Goal: Find specific page/section: Find specific page/section

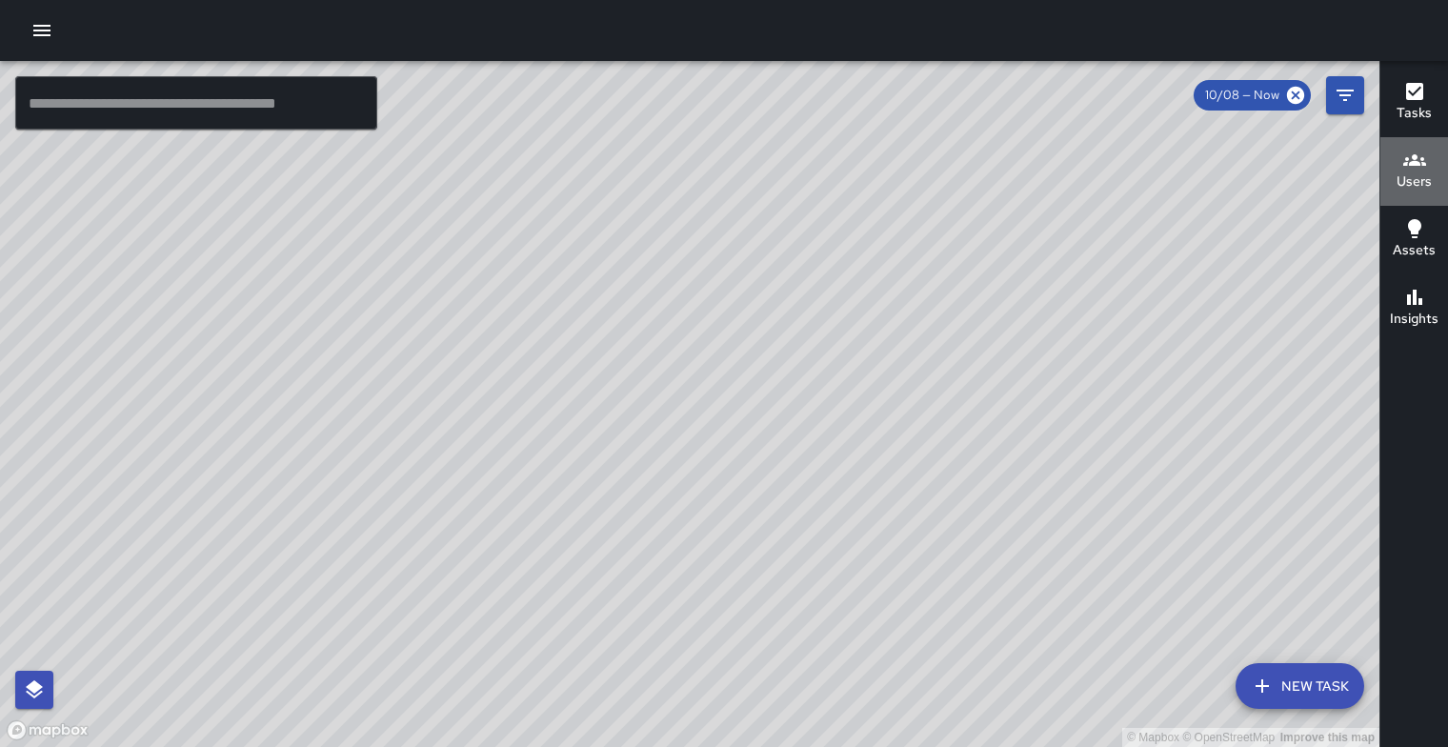
click at [1421, 171] on h6 "Users" at bounding box center [1414, 181] width 35 height 21
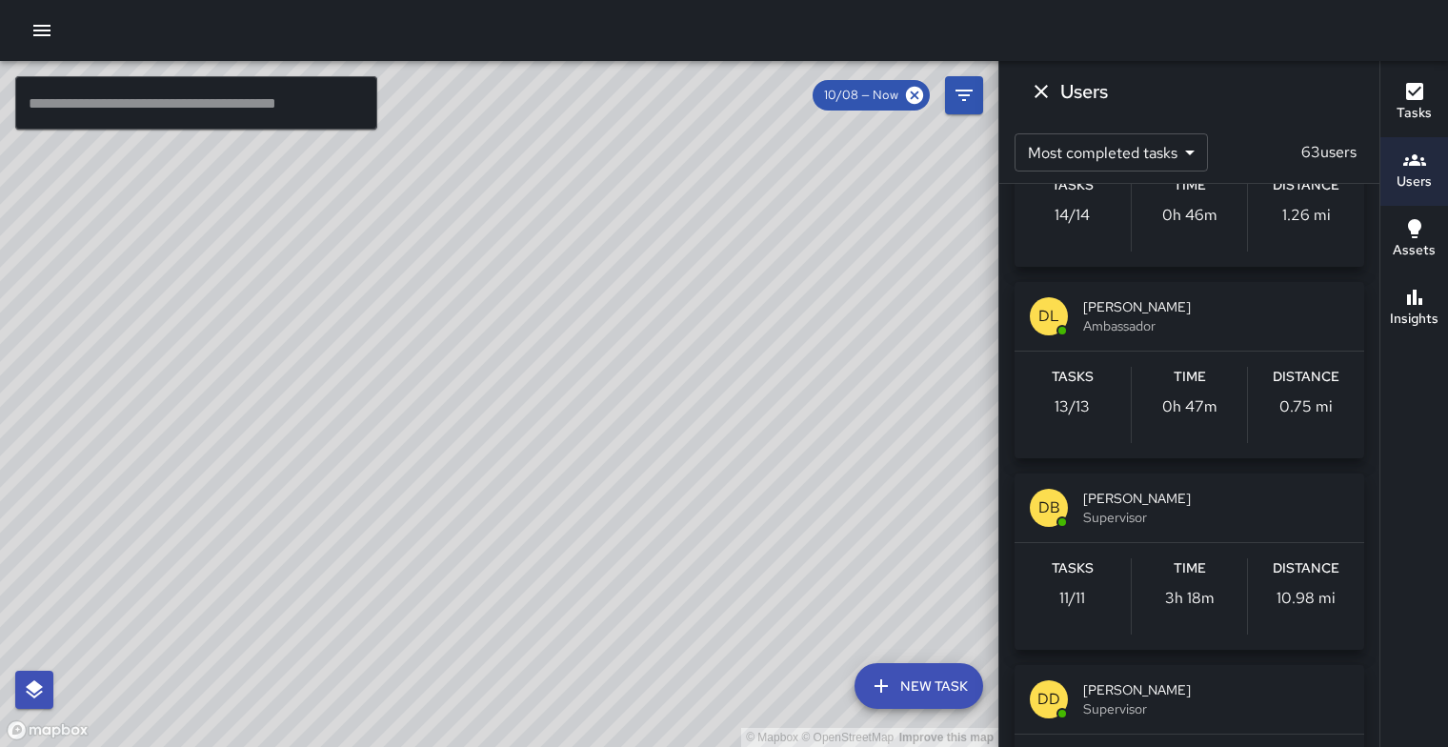
scroll to position [984, 0]
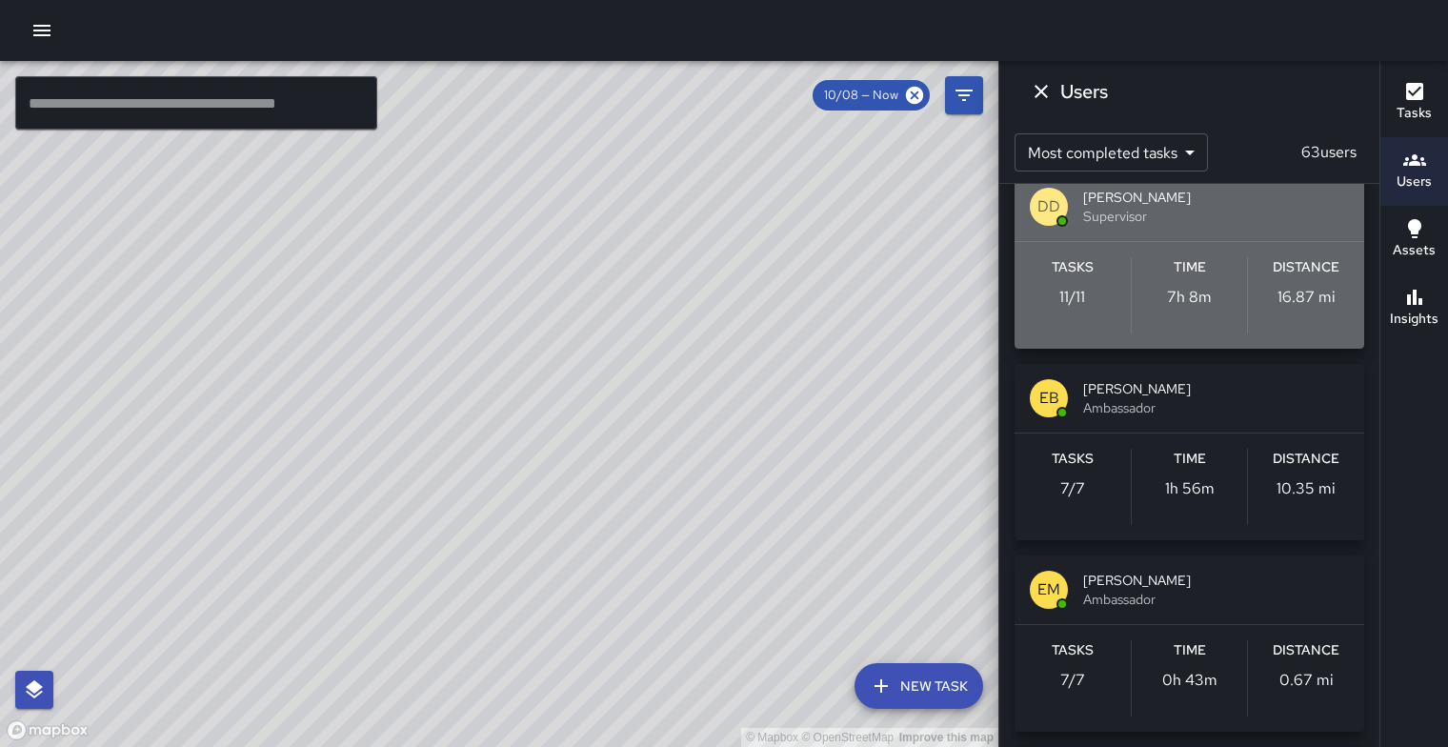
click at [1204, 226] on span "Supervisor" at bounding box center [1216, 216] width 266 height 19
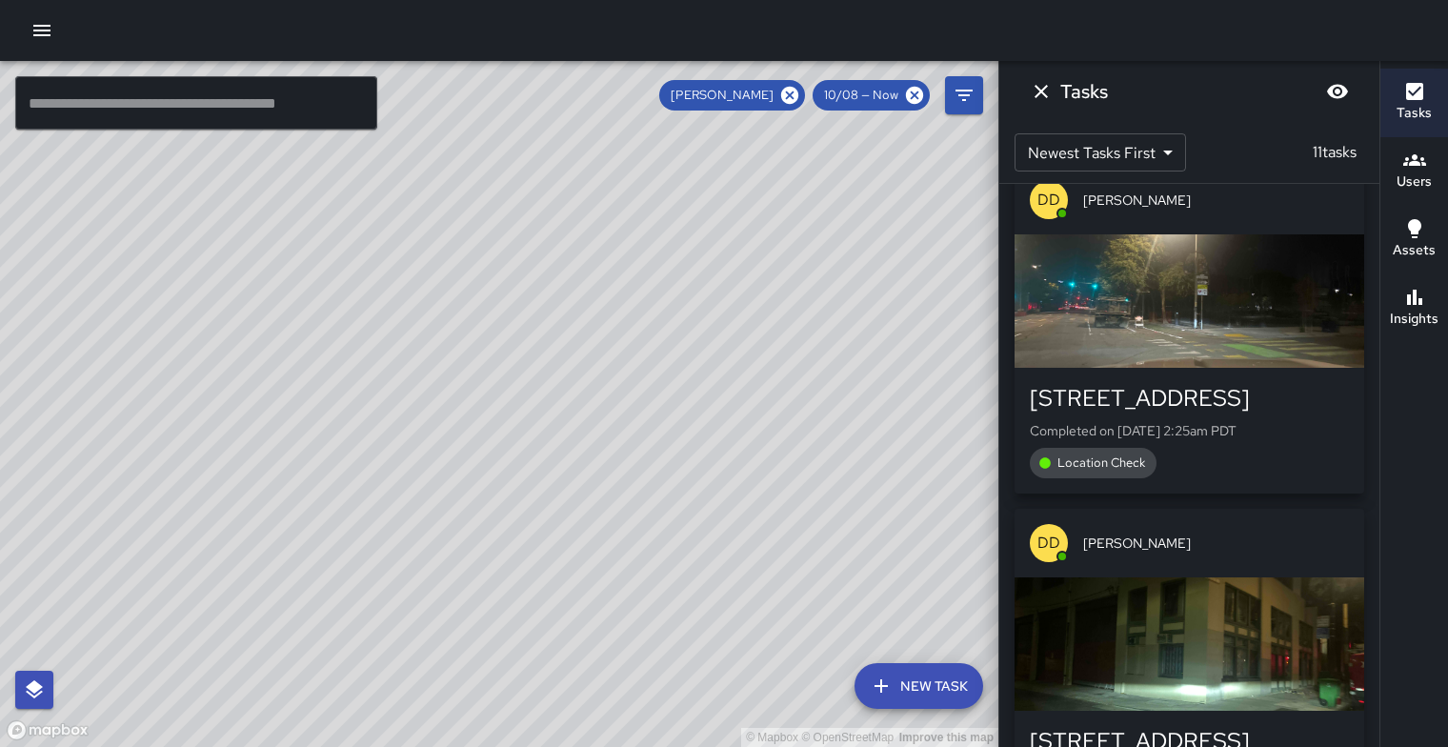
scroll to position [0, 0]
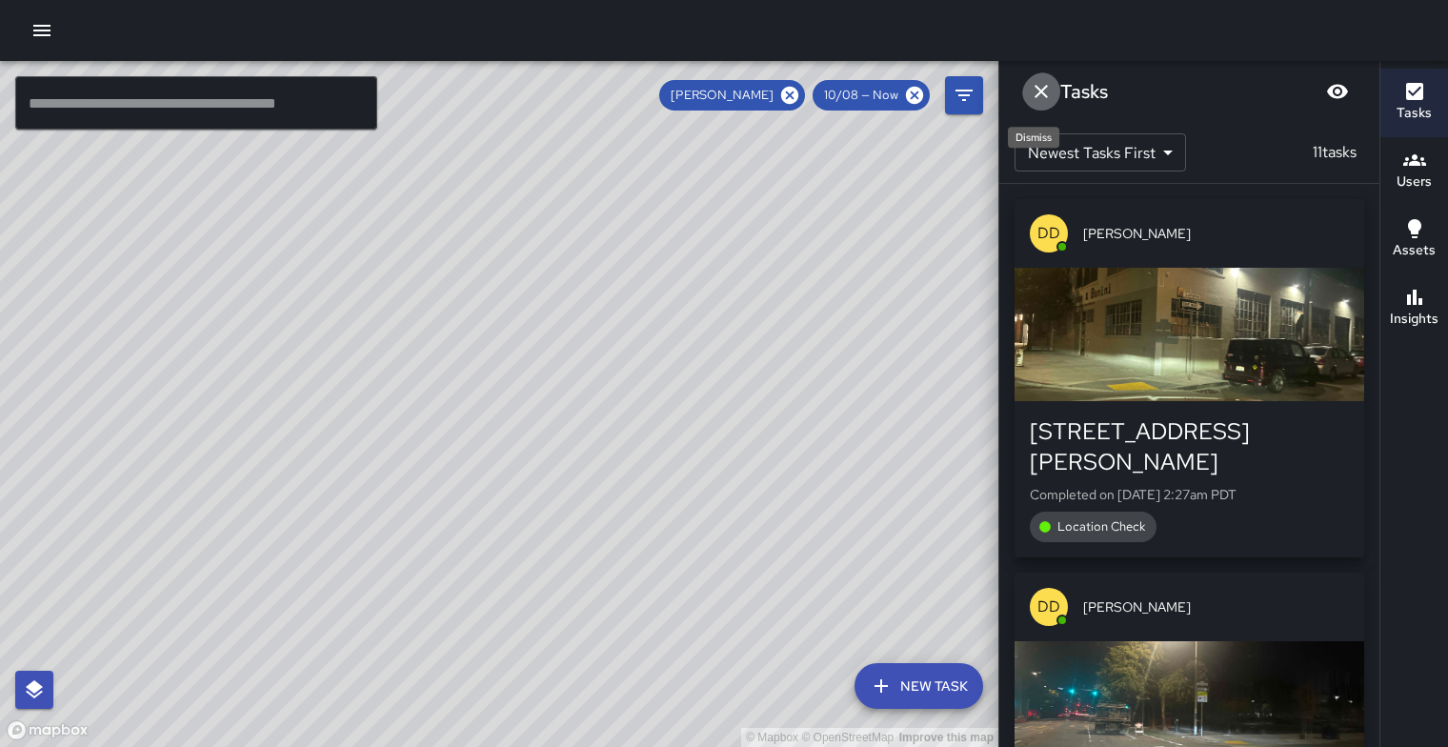
click at [1044, 94] on icon "Dismiss" at bounding box center [1041, 91] width 23 height 23
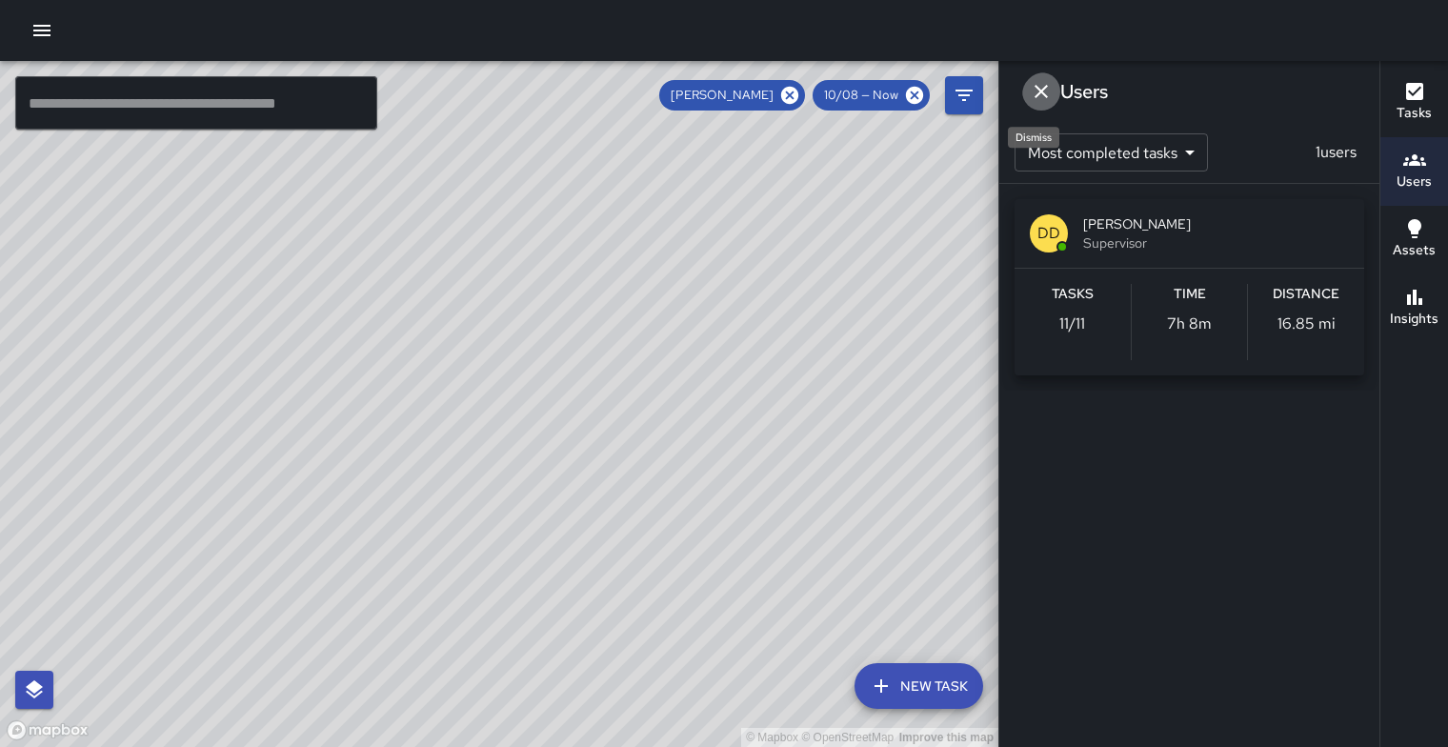
click at [1046, 95] on icon "Dismiss" at bounding box center [1041, 91] width 23 height 23
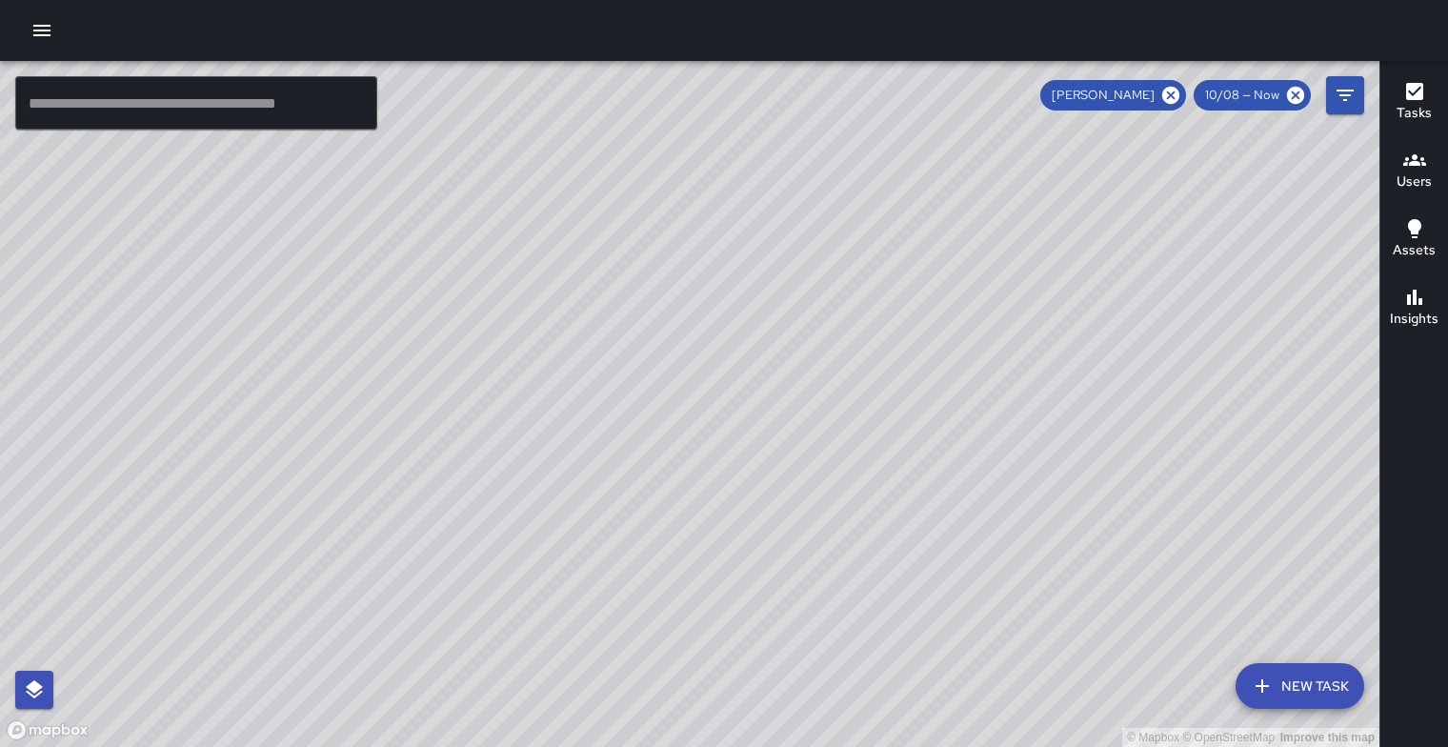
click at [1410, 174] on h6 "Users" at bounding box center [1414, 181] width 35 height 21
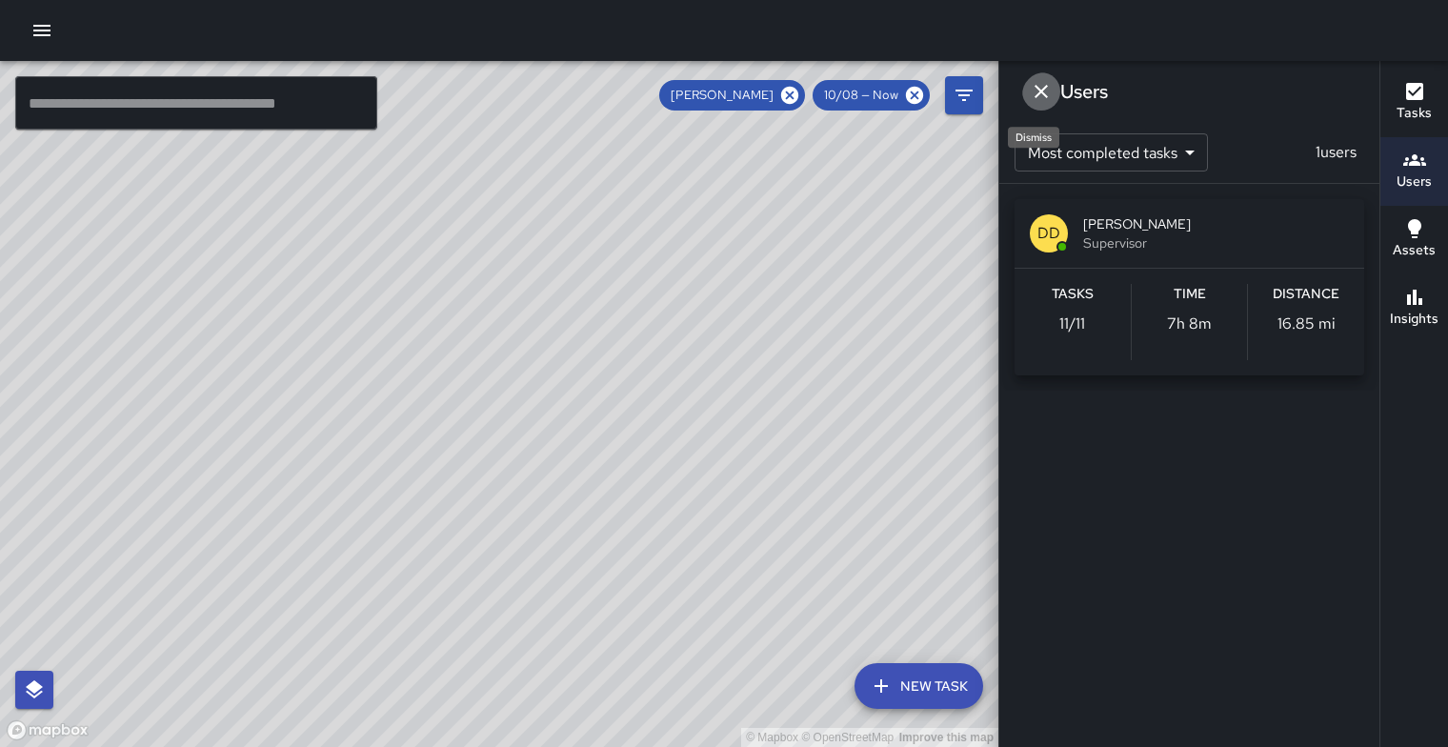
click at [1037, 90] on icon "Dismiss" at bounding box center [1041, 91] width 23 height 23
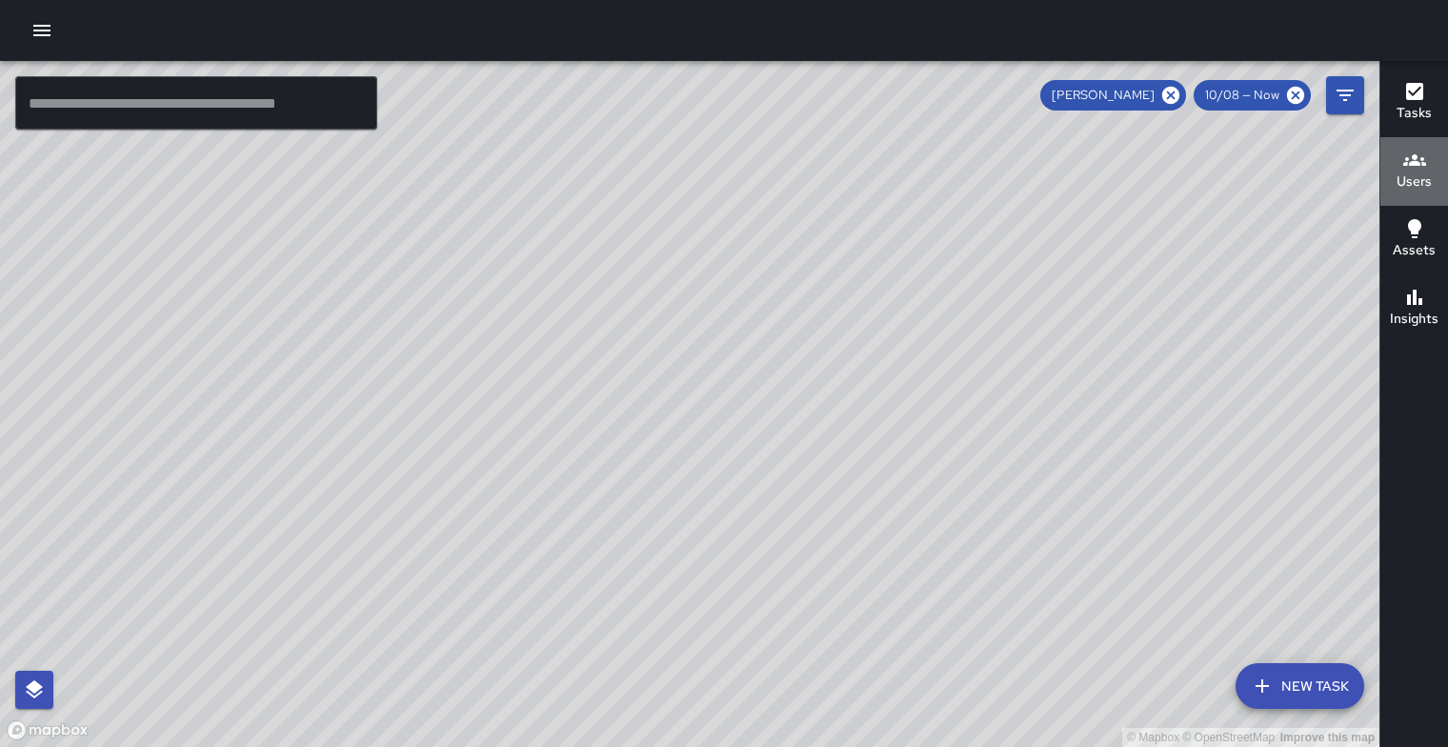
click at [1412, 180] on h6 "Users" at bounding box center [1414, 181] width 35 height 21
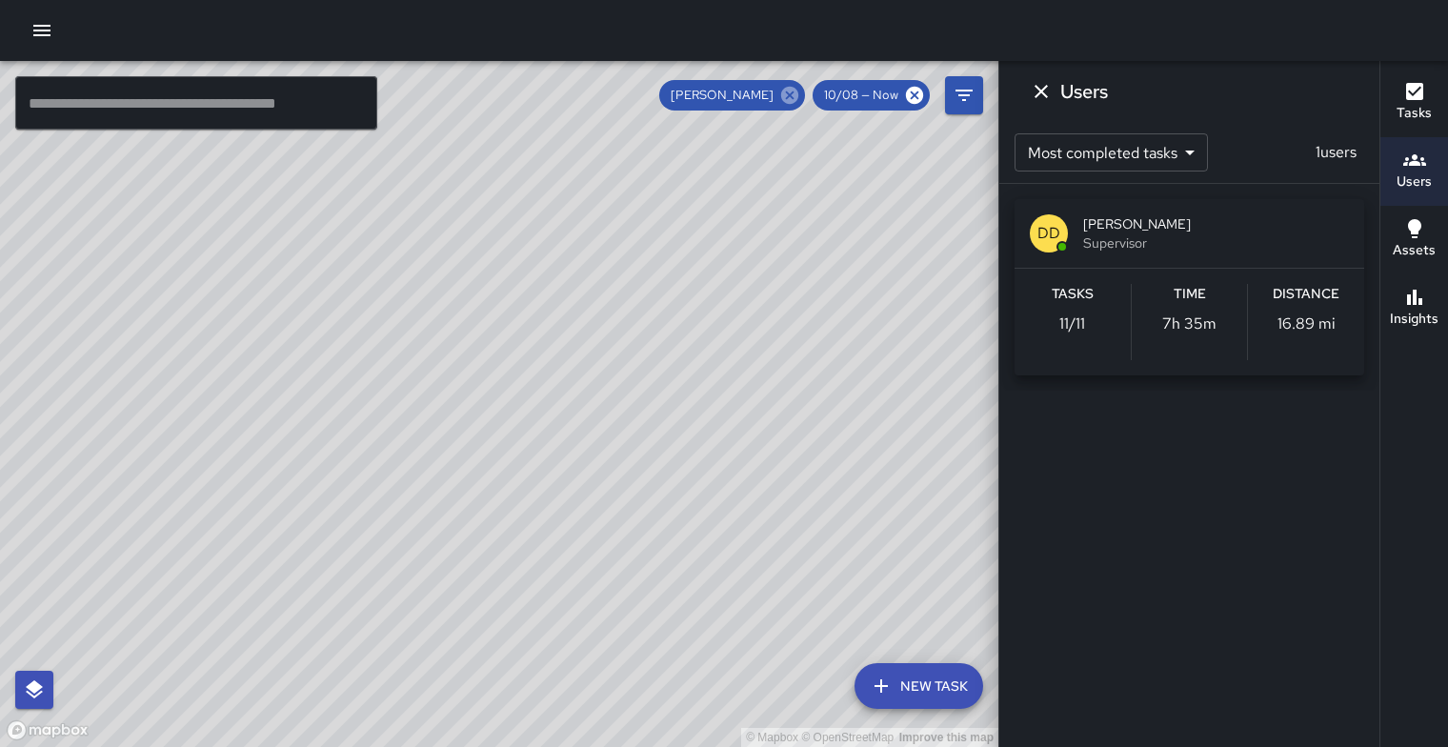
click at [781, 95] on icon at bounding box center [789, 95] width 17 height 17
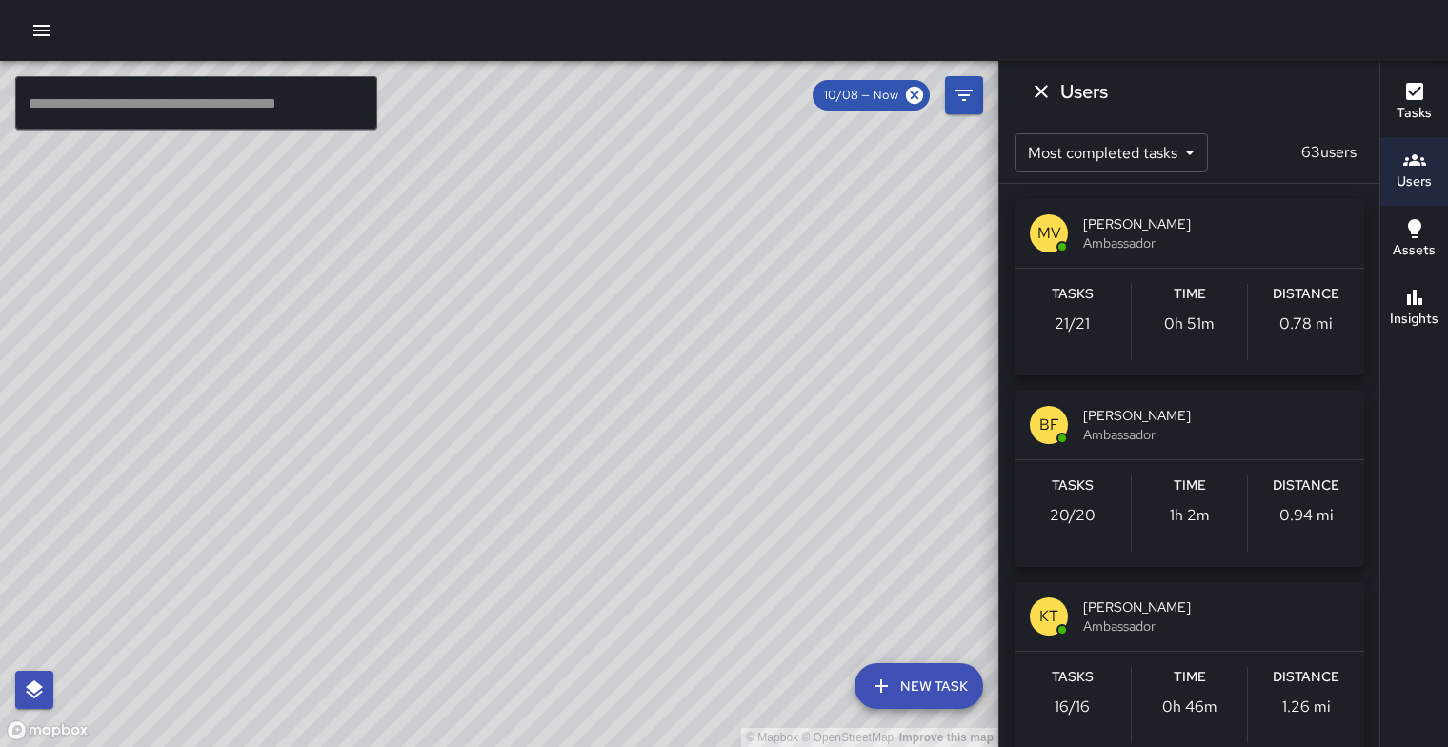
click at [1380, 604] on div "Tasks Users Assets Insights" at bounding box center [1414, 404] width 69 height 686
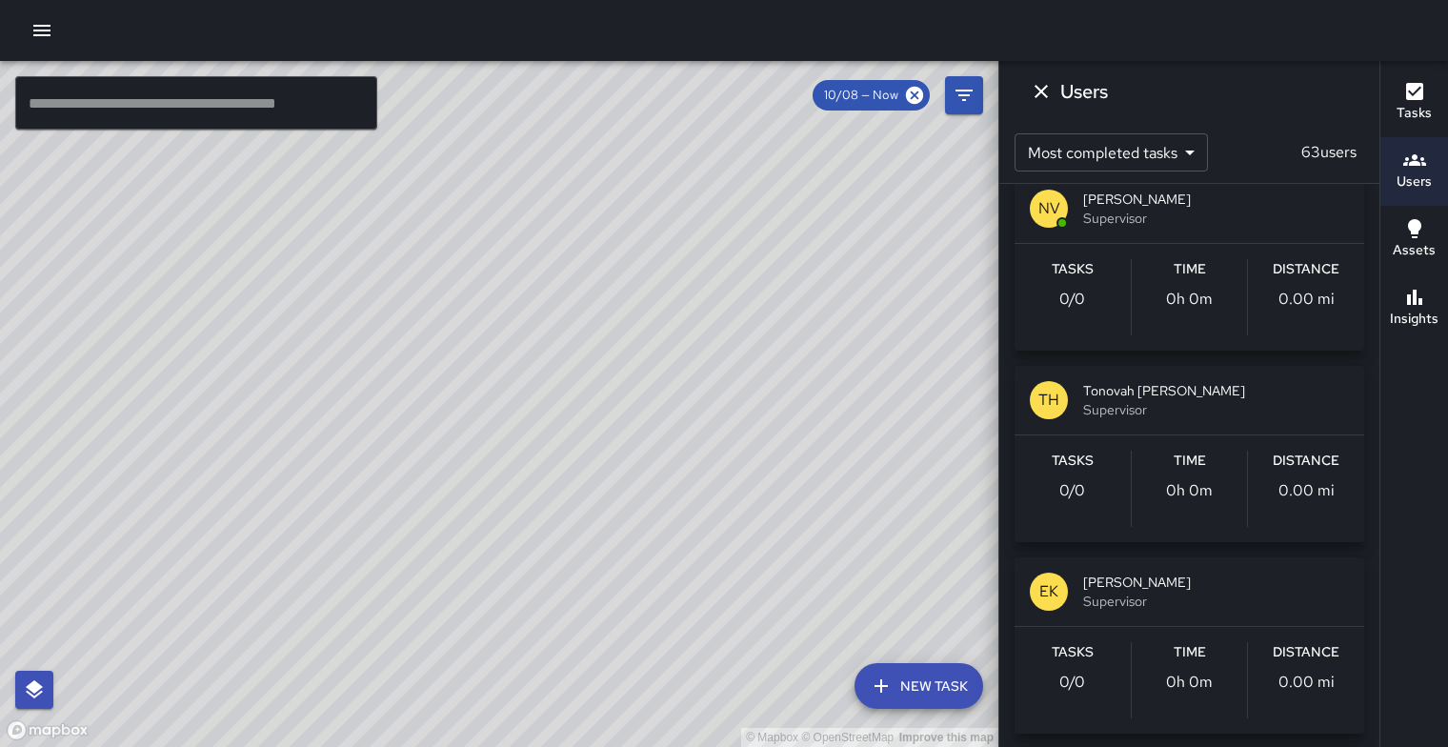
scroll to position [8370, 0]
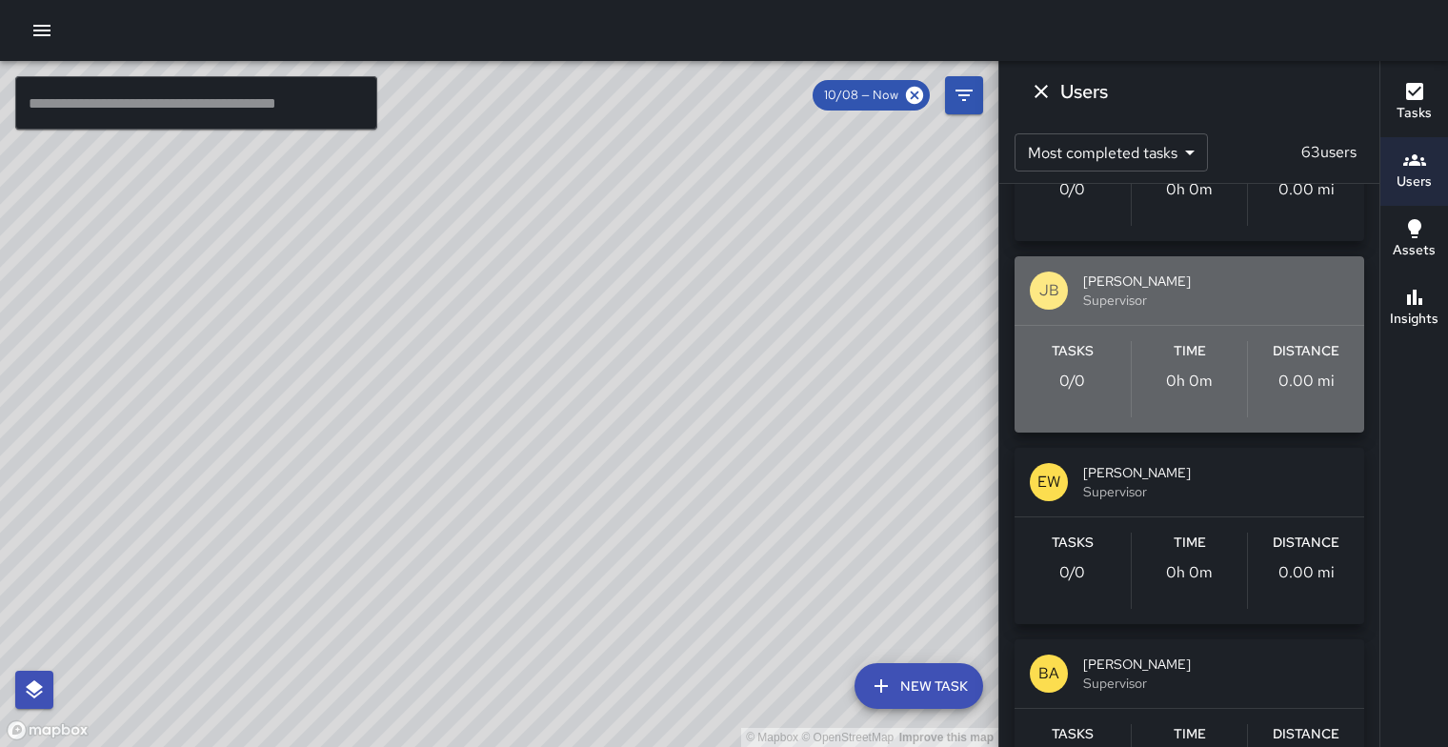
click at [1249, 310] on span "Supervisor" at bounding box center [1216, 300] width 266 height 19
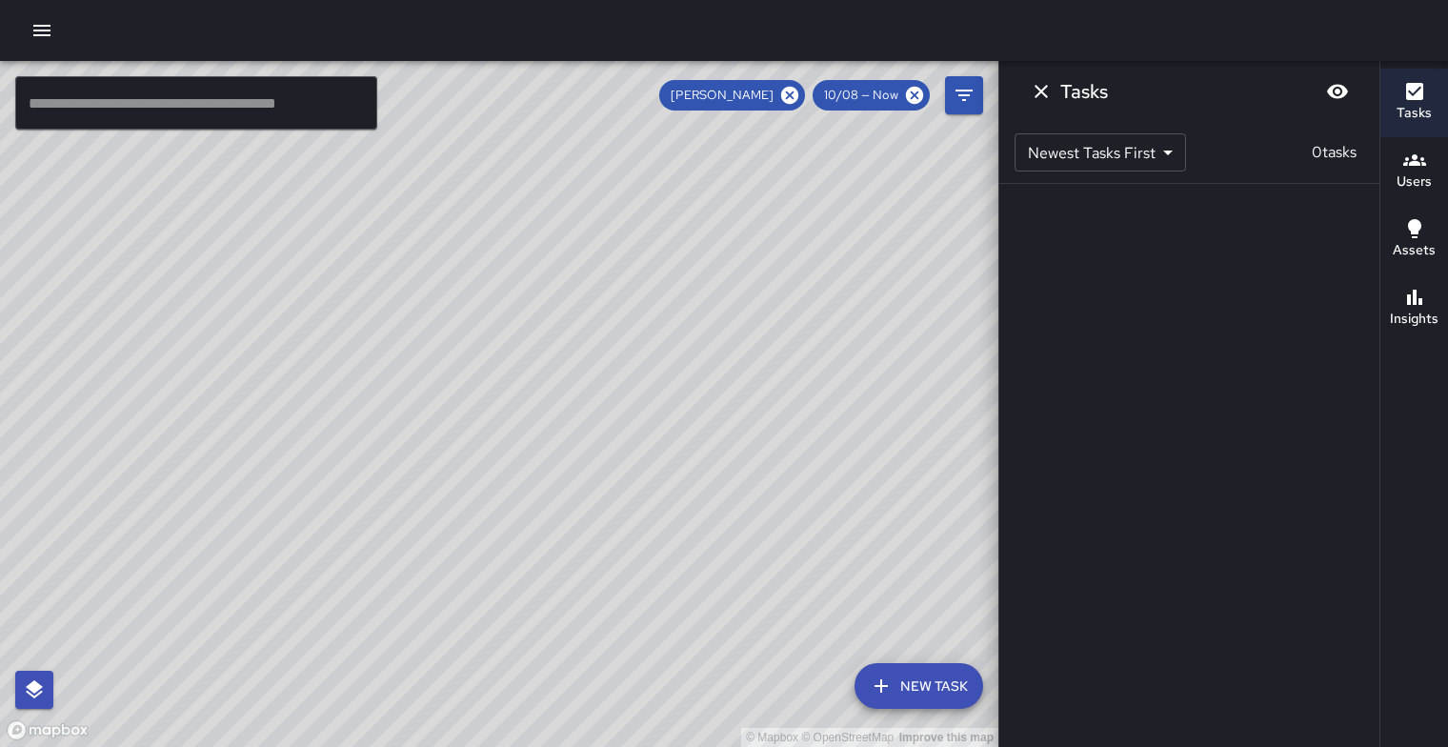
scroll to position [0, 0]
click at [781, 90] on icon at bounding box center [789, 95] width 17 height 17
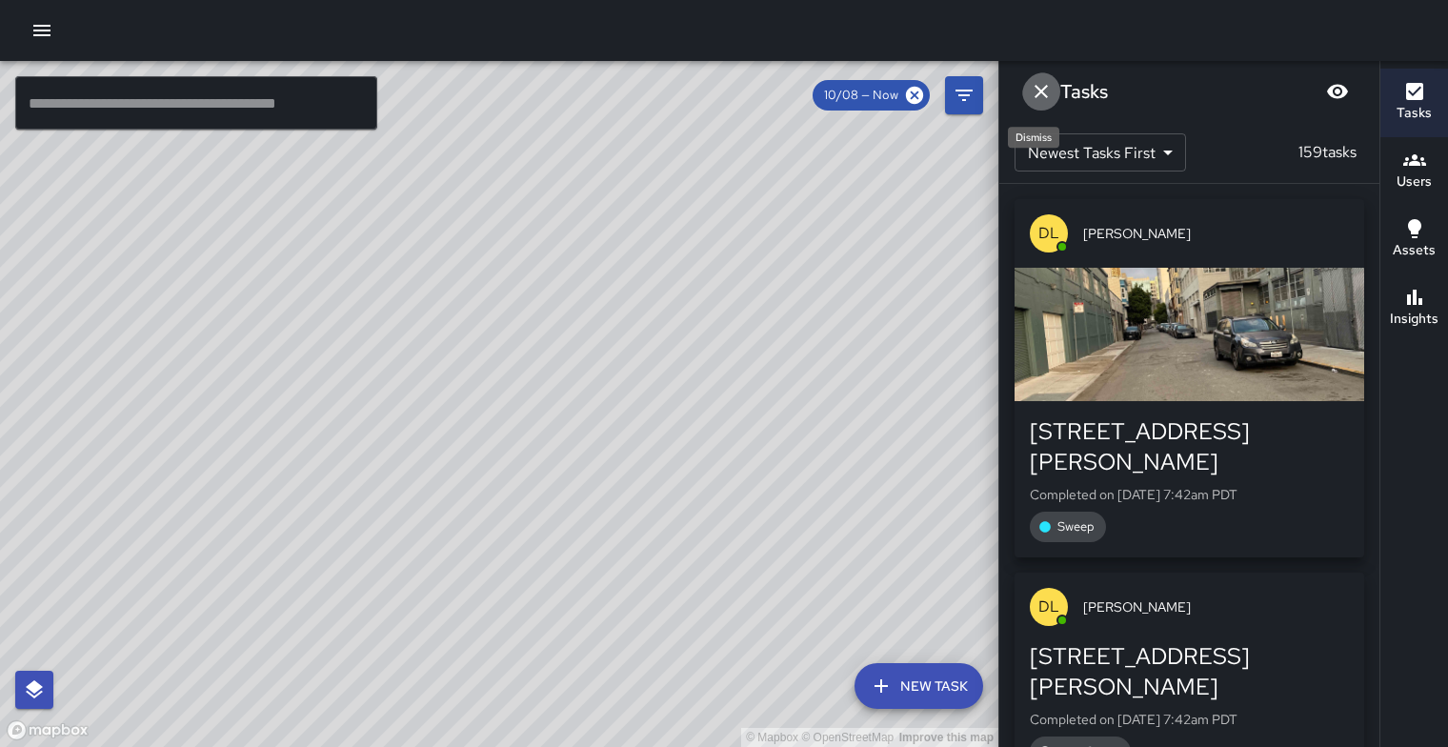
click at [1044, 91] on icon "Dismiss" at bounding box center [1041, 91] width 13 height 13
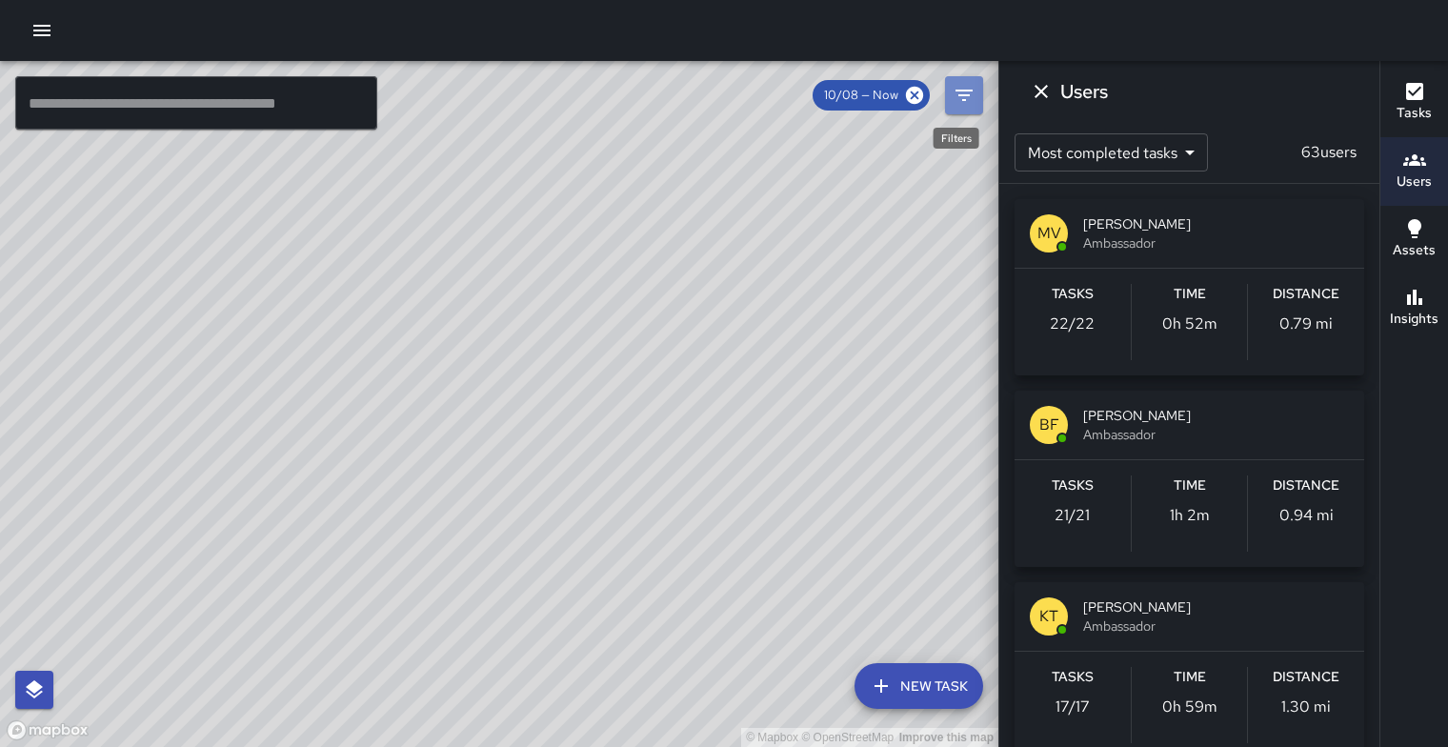
click at [968, 103] on icon "Filters" at bounding box center [964, 95] width 23 height 23
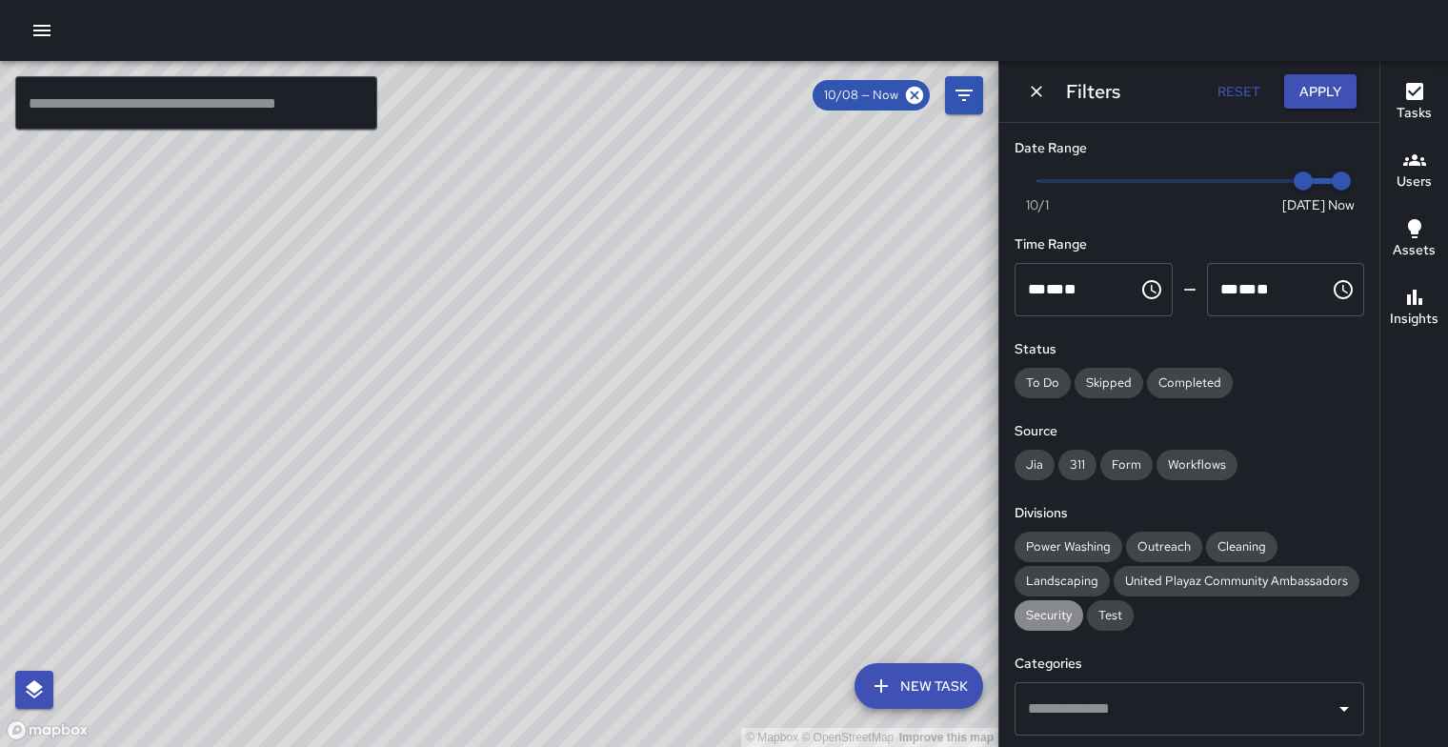
click at [1056, 625] on span "Security" at bounding box center [1049, 615] width 69 height 19
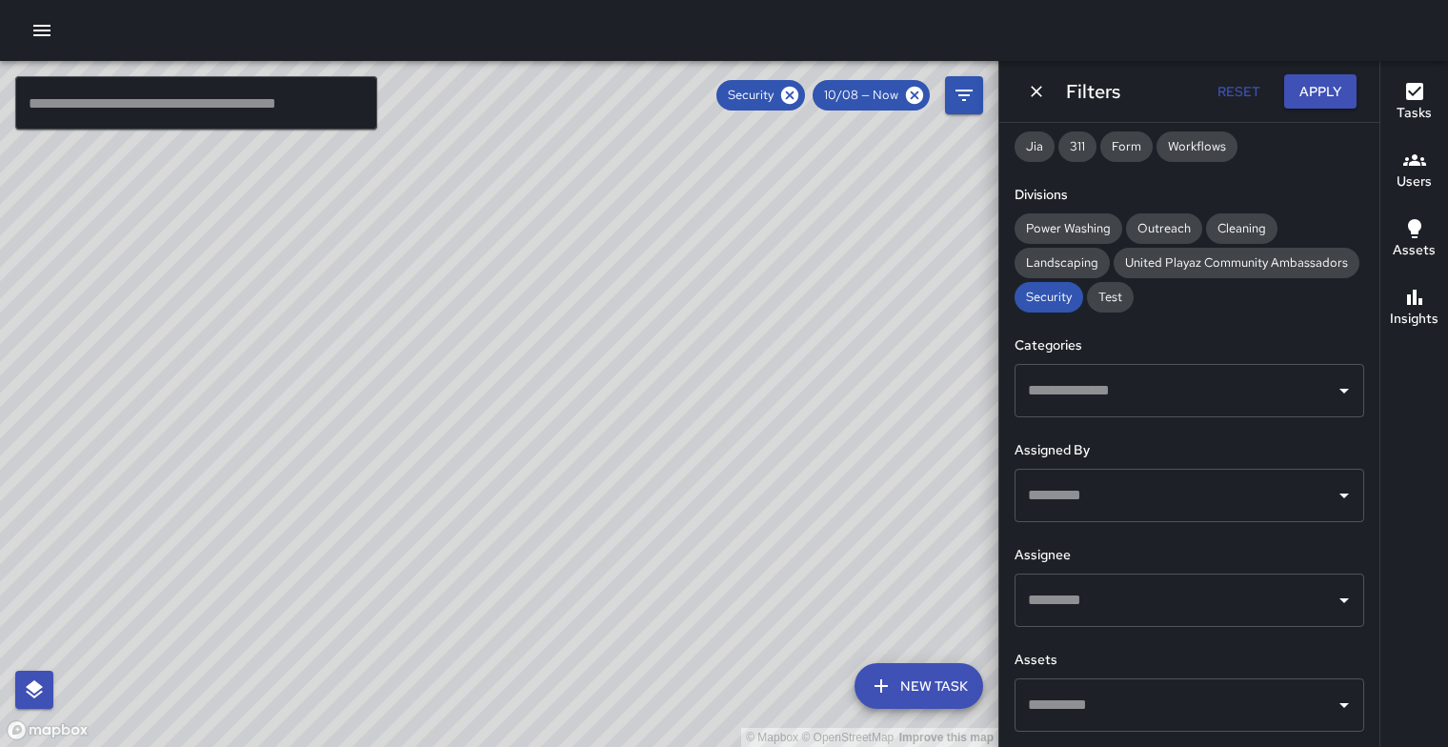
click at [1333, 589] on icon "Open" at bounding box center [1344, 600] width 23 height 23
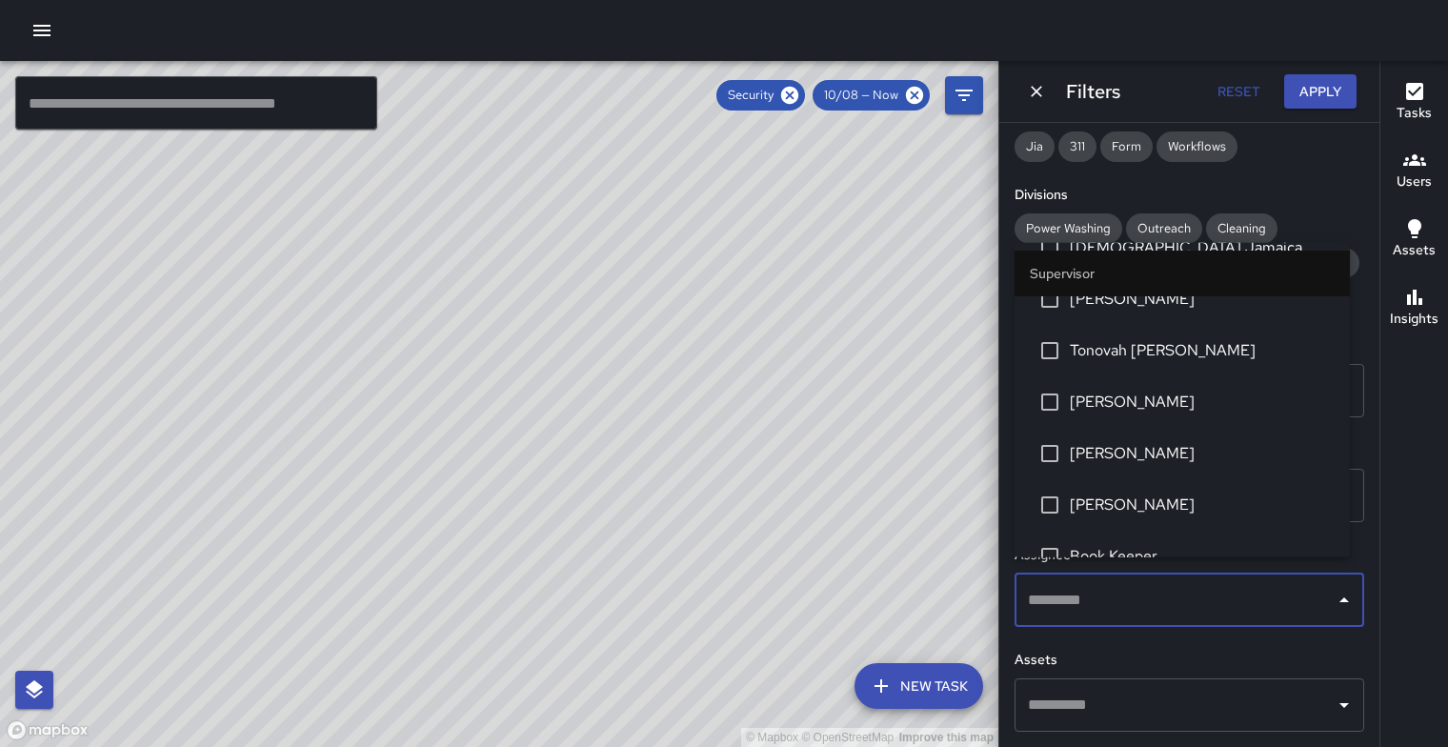
scroll to position [549, 0]
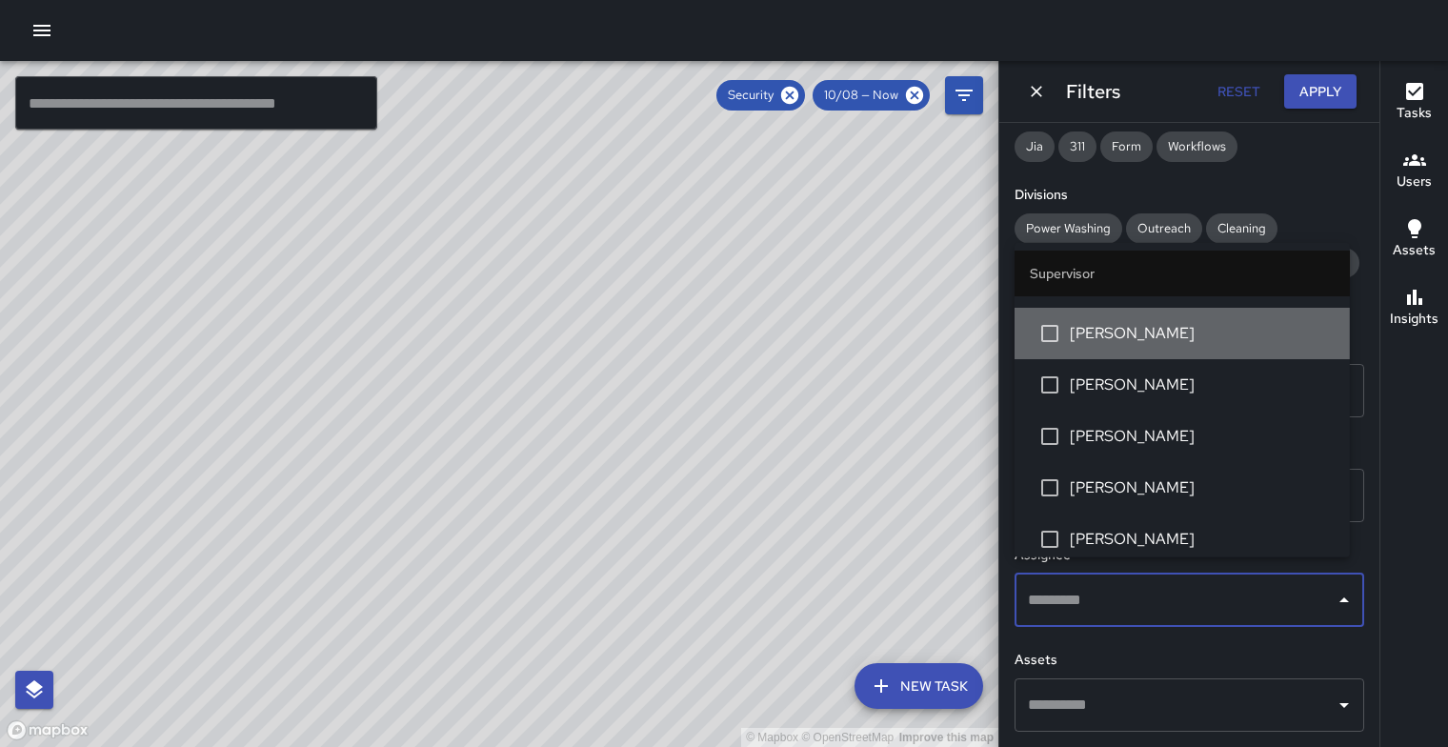
click at [1202, 345] on span "[PERSON_NAME]" at bounding box center [1202, 333] width 265 height 23
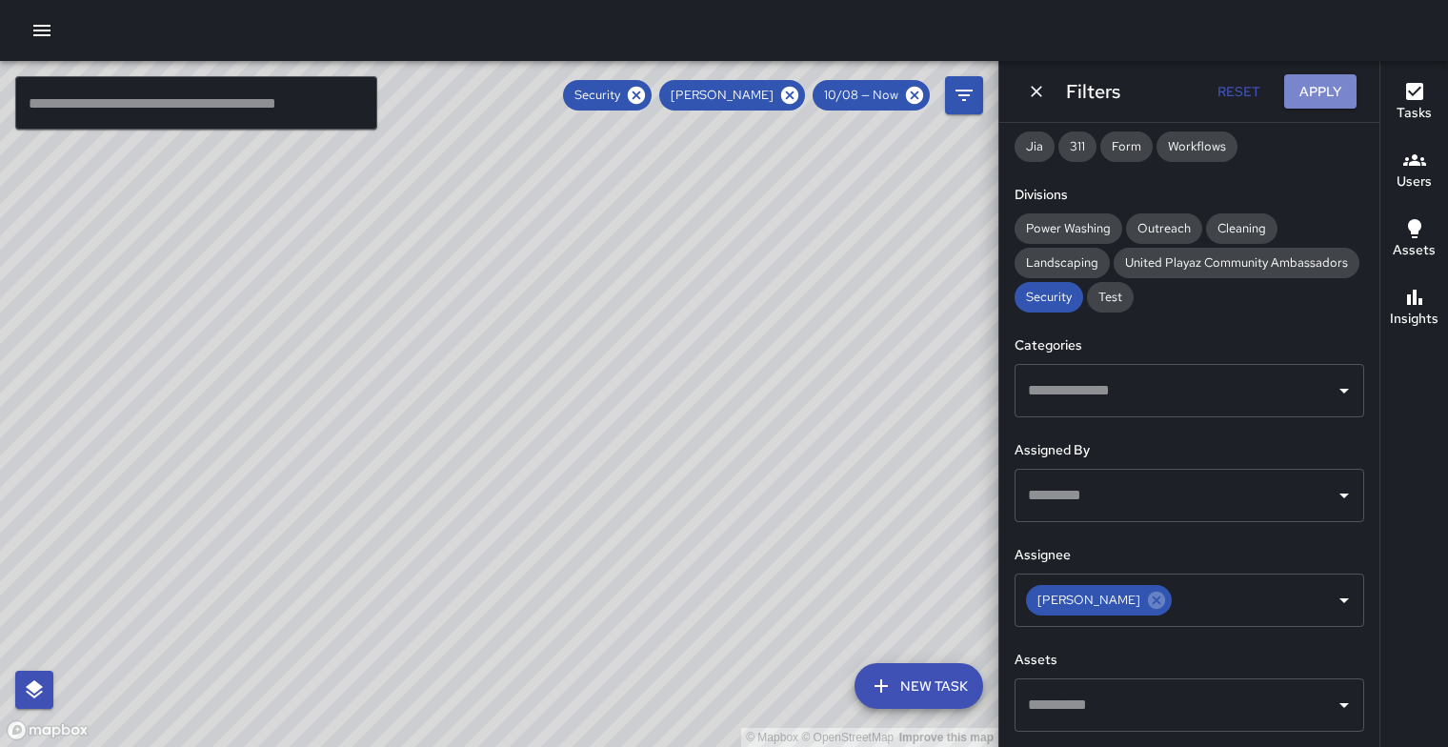
click at [1310, 92] on button "Apply" at bounding box center [1320, 91] width 72 height 35
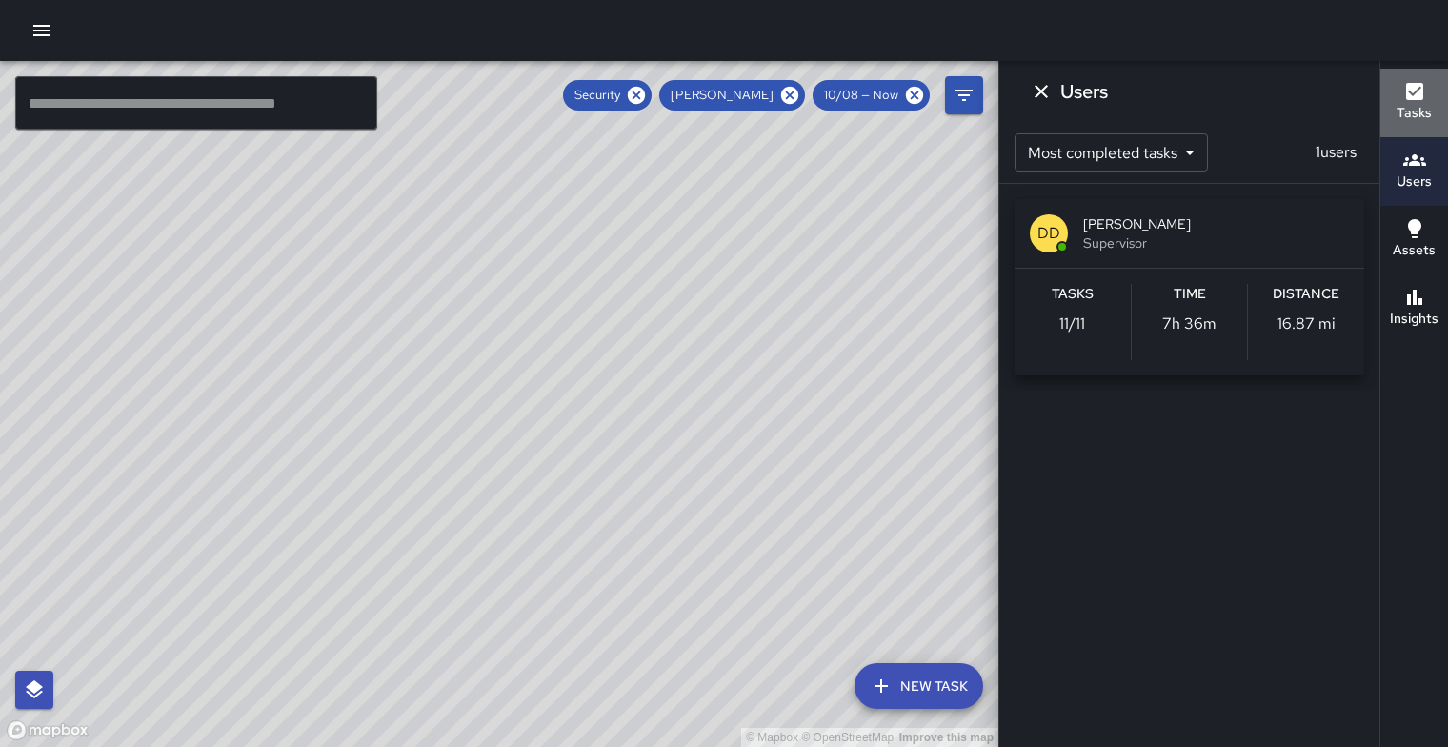
click at [1419, 98] on icon "button" at bounding box center [1414, 91] width 17 height 17
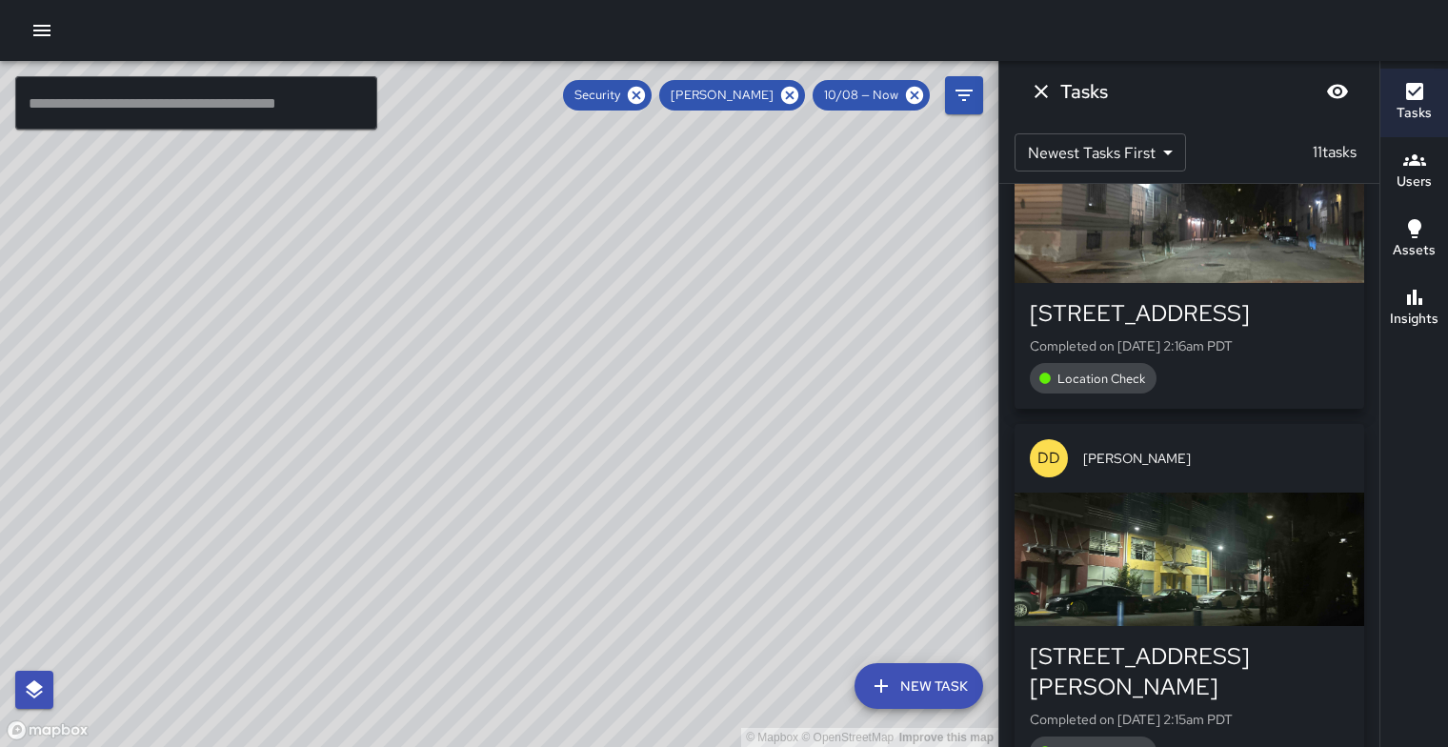
scroll to position [3361, 0]
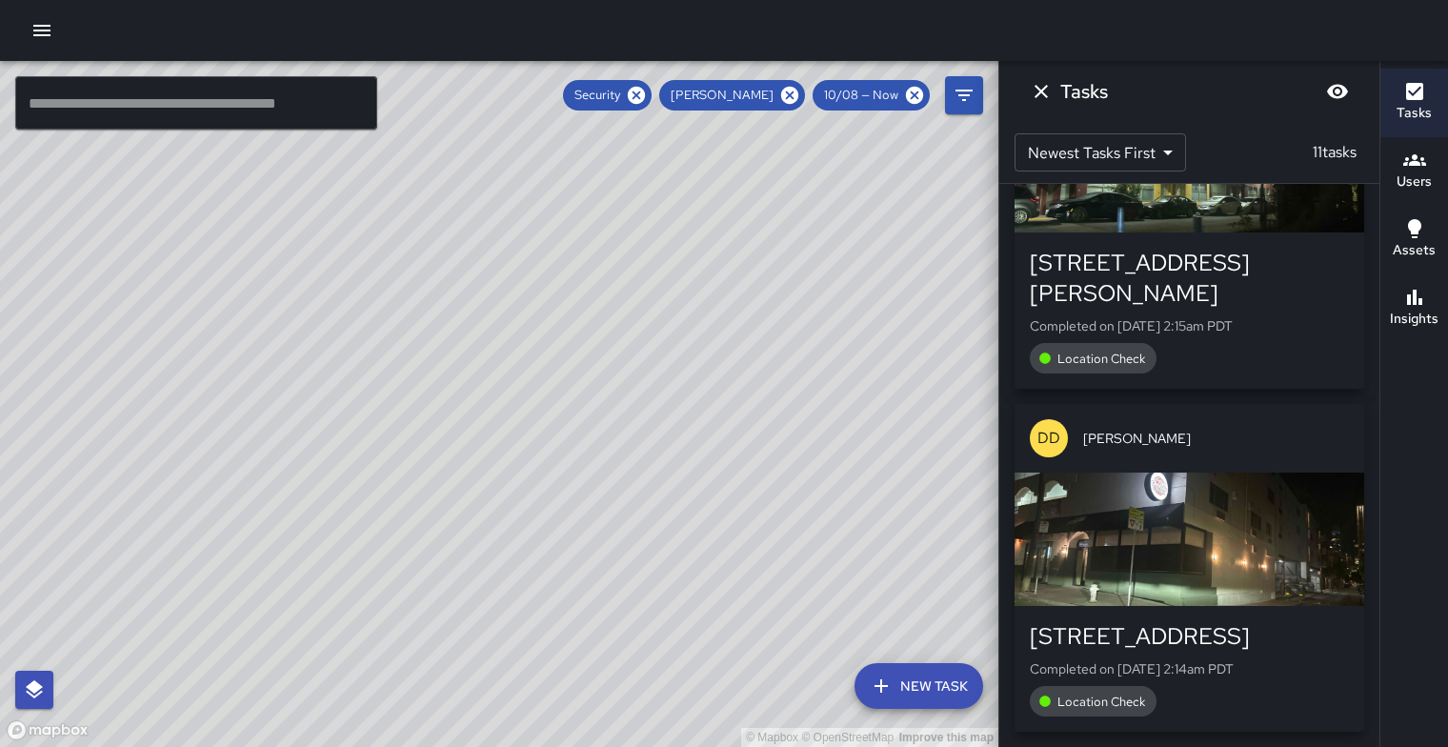
click at [1380, 69] on button "Tasks" at bounding box center [1414, 103] width 68 height 69
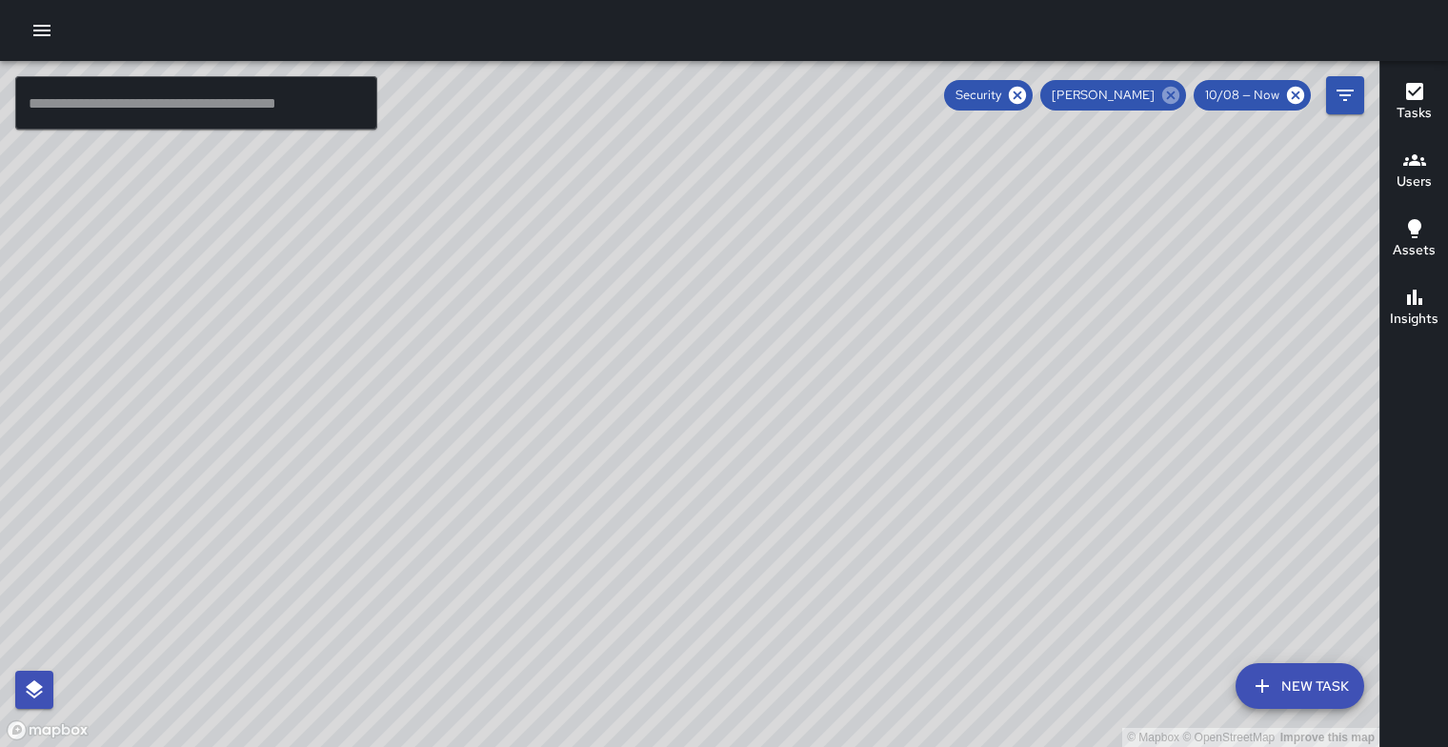
click at [1162, 100] on icon at bounding box center [1170, 95] width 17 height 17
click at [1418, 173] on h6 "Users" at bounding box center [1414, 181] width 35 height 21
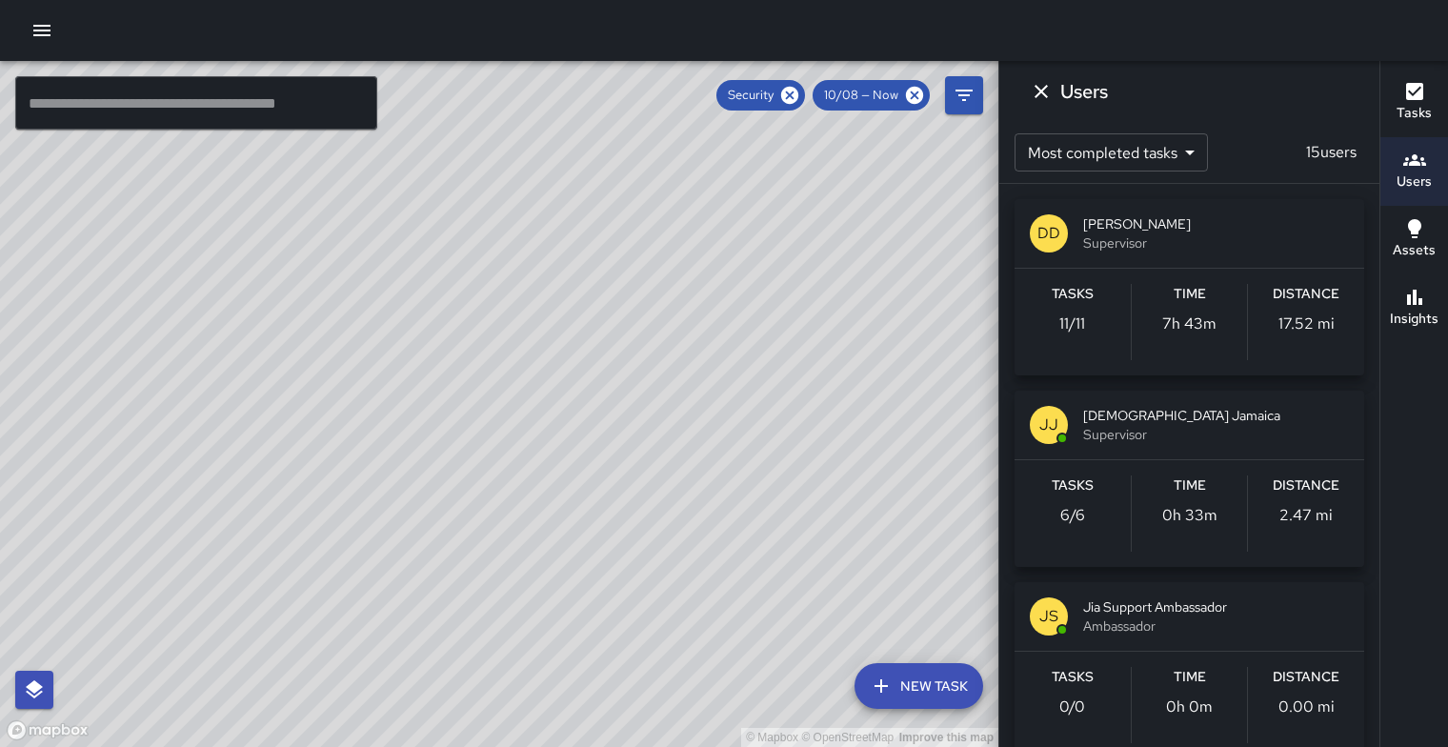
scroll to position [5488, 0]
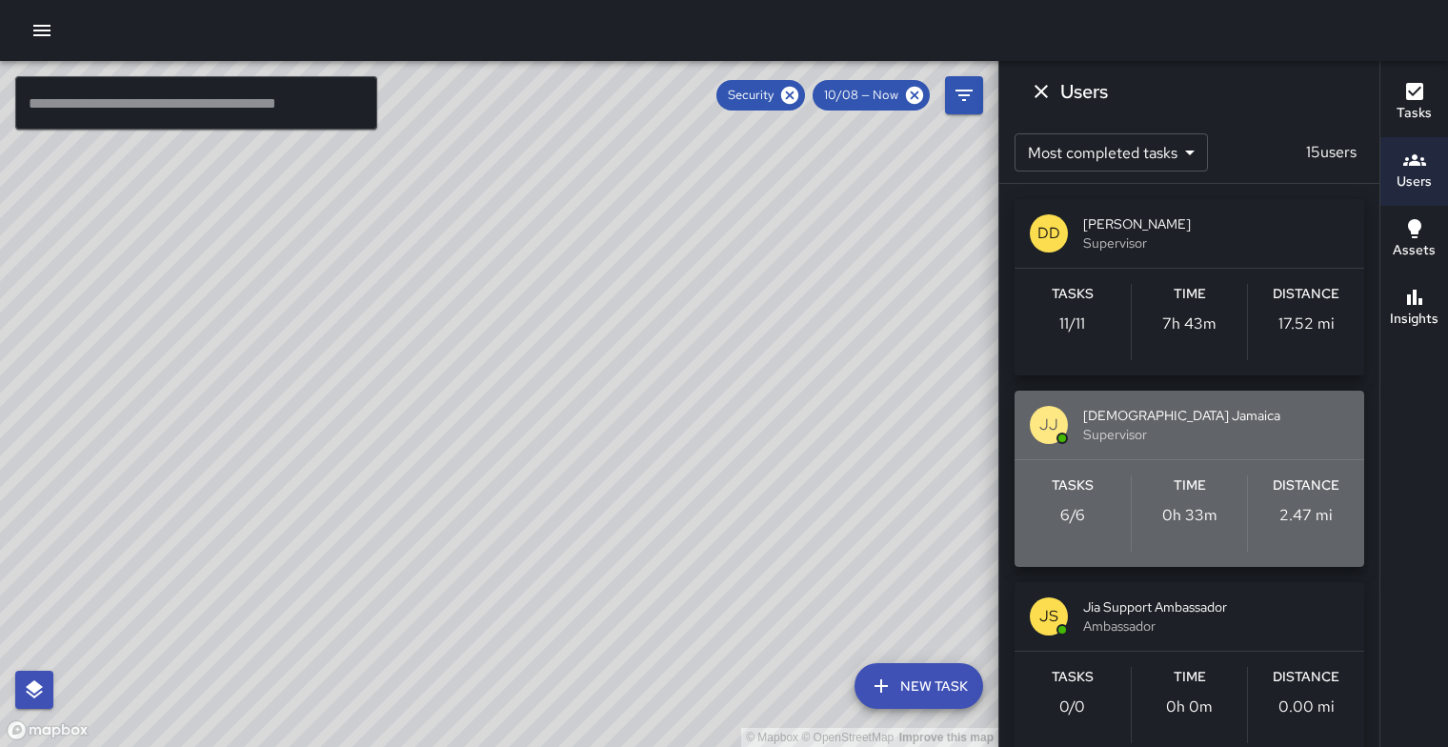
click at [1250, 425] on span "[DEMOGRAPHIC_DATA] Jamaica" at bounding box center [1216, 415] width 266 height 19
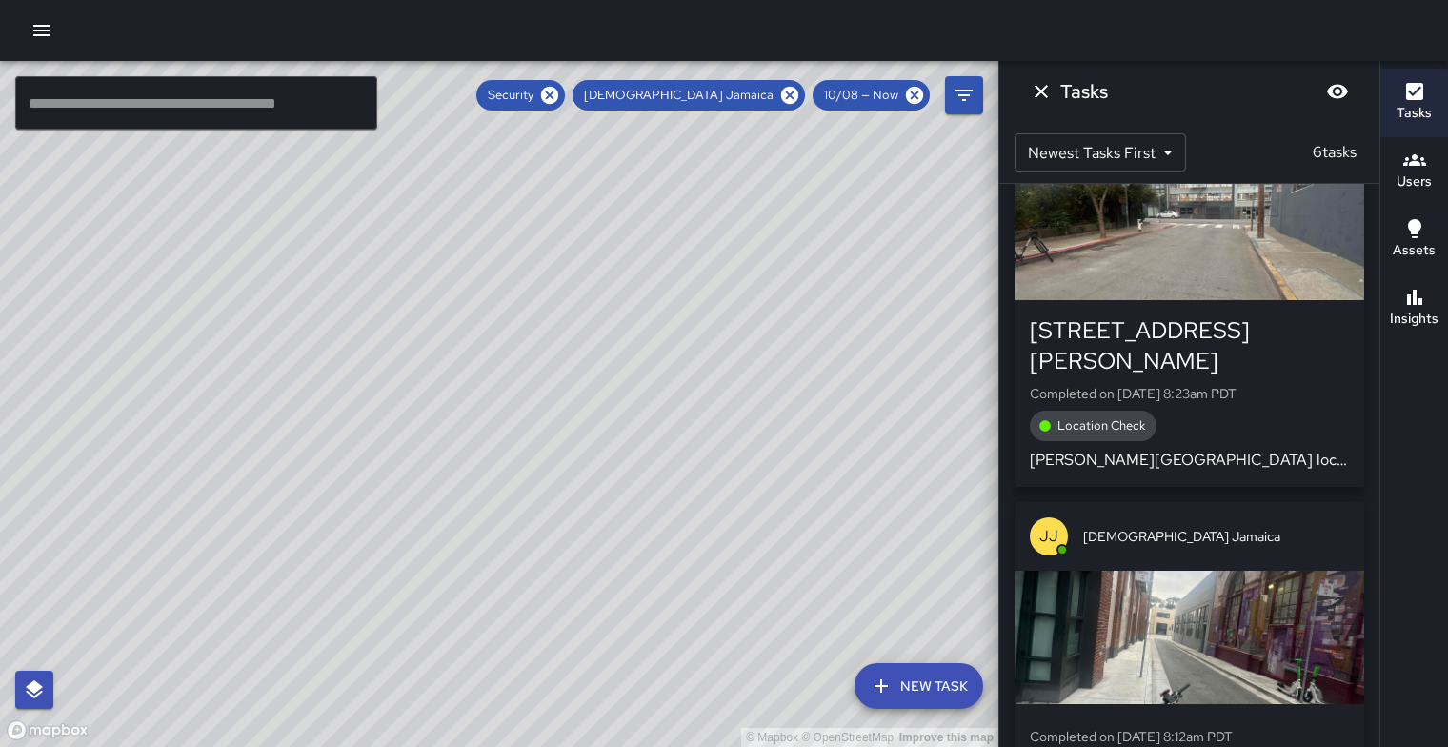
scroll to position [0, 0]
